Goal: Transaction & Acquisition: Purchase product/service

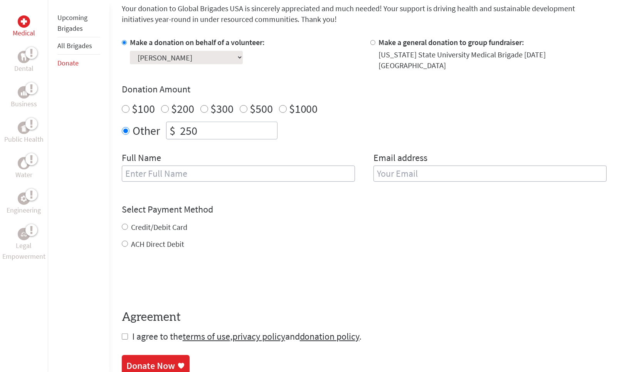
scroll to position [212, 0]
click at [180, 222] on label "Credit/Debit Card" at bounding box center [159, 227] width 56 height 10
click at [128, 224] on input "Credit/Debit Card" at bounding box center [125, 227] width 6 height 6
radio input "true"
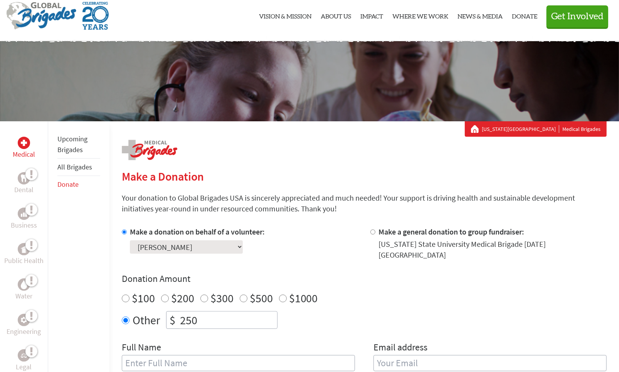
scroll to position [49, 0]
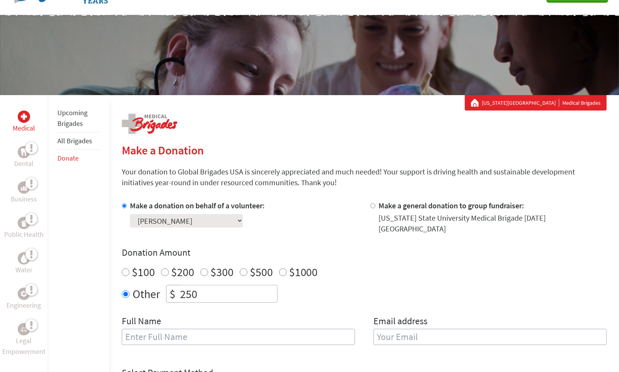
click at [211, 225] on select "Select a volunteer... [PERSON_NAME] [PERSON_NAME] [PERSON_NAME] [PERSON_NAME] […" at bounding box center [186, 220] width 113 height 13
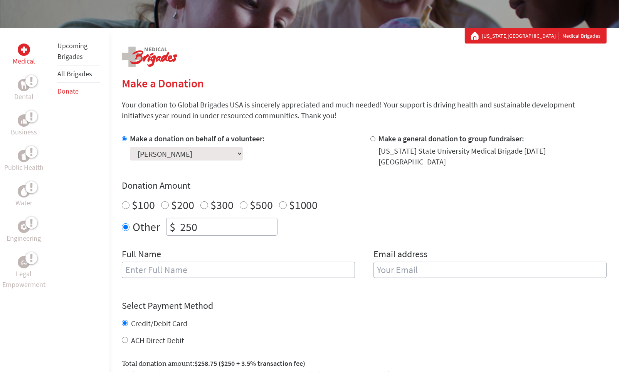
click at [299, 262] on input "text" at bounding box center [238, 270] width 233 height 16
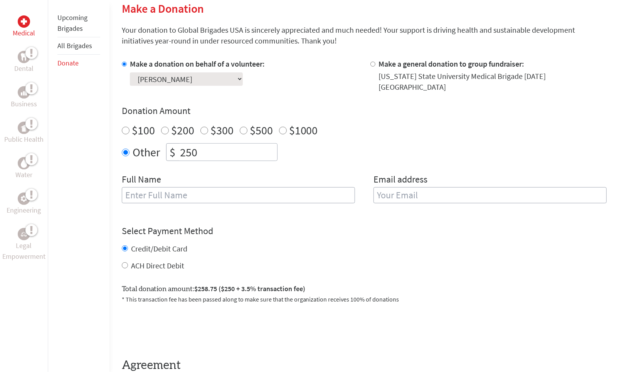
scroll to position [190, 0]
click at [285, 187] on input "[PERSON_NAME]" at bounding box center [238, 195] width 233 height 16
type input "[PERSON_NAME]"
type input "[EMAIL_ADDRESS][DOMAIN_NAME]"
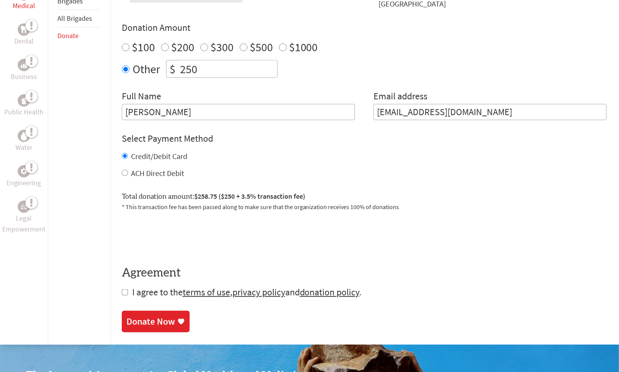
scroll to position [274, 0]
click at [157, 286] on span "I agree to the terms of use , privacy policy and donation policy ." at bounding box center [247, 292] width 230 height 12
click at [123, 290] on input "checkbox" at bounding box center [125, 293] width 6 height 6
checkbox input "true"
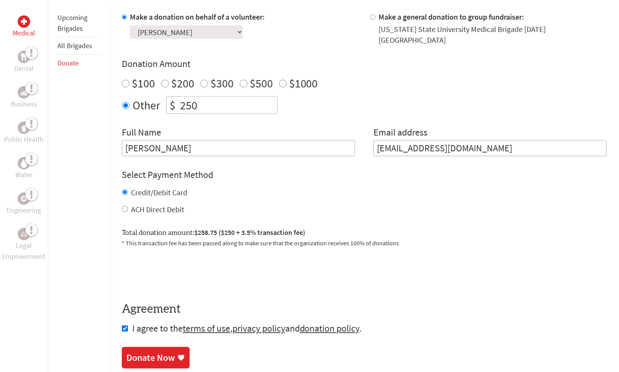
scroll to position [241, 0]
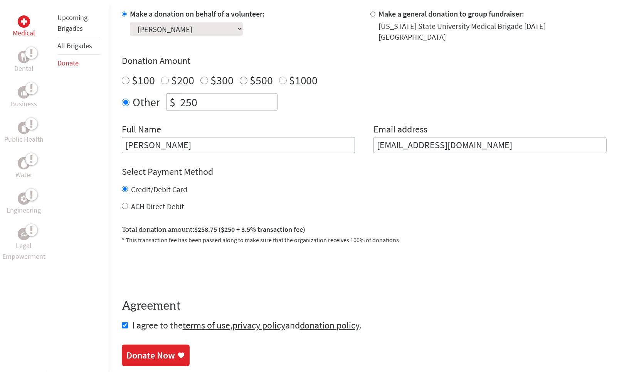
click at [153, 345] on link "Donate Now" at bounding box center [156, 356] width 68 height 22
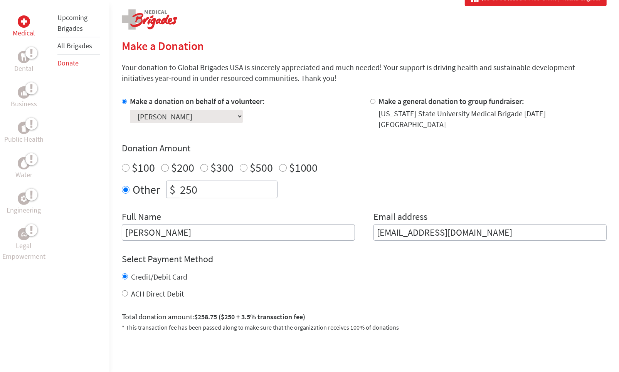
scroll to position [167, 0]
